Goal: Navigation & Orientation: Find specific page/section

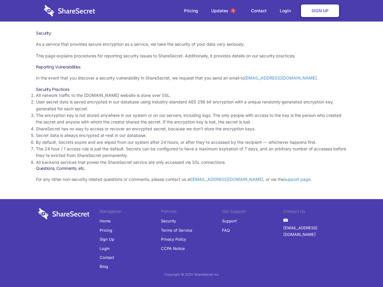
click at [191, 143] on li "By default, Secrets expire and are wiped from our system after 24 hours, or aft…" at bounding box center [191, 142] width 311 height 7
click at [233, 11] on span "1" at bounding box center [232, 10] width 5 height 5
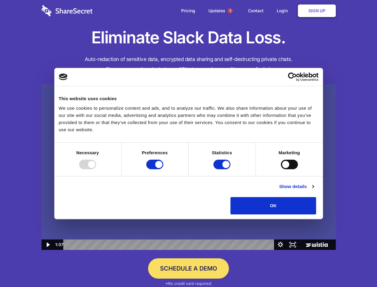
click at [189, 143] on img at bounding box center [189, 167] width 295 height 166
click at [96, 169] on div at bounding box center [87, 165] width 17 height 10
click at [163, 169] on input "Preferences" at bounding box center [154, 165] width 17 height 10
checkbox input "false"
click at [223, 169] on input "Statistics" at bounding box center [222, 165] width 17 height 10
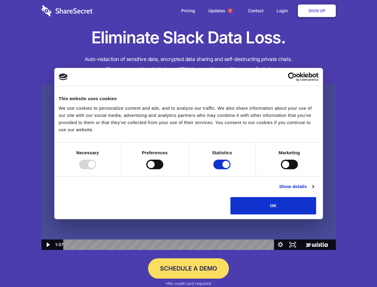
checkbox input "false"
click at [281, 169] on input "Marketing" at bounding box center [289, 165] width 17 height 10
checkbox input "true"
click at [314, 190] on link "Show details" at bounding box center [296, 186] width 35 height 7
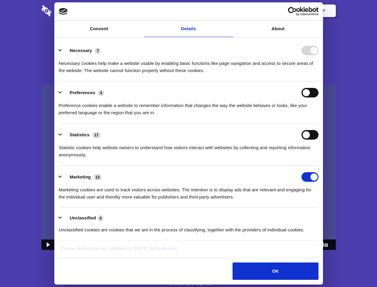
click at [319, 81] on li "Necessary 7 Necessary cookies help make a website usable by enabling basic func…" at bounding box center [189, 60] width 260 height 42
click at [230, 11] on span "1" at bounding box center [230, 10] width 5 height 5
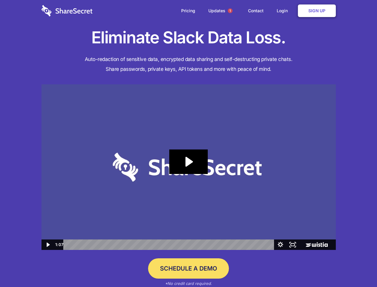
click at [189, 167] on icon "Play Video: Sharesecret Slack Extension" at bounding box center [188, 161] width 38 height 25
